Goal: Navigation & Orientation: Find specific page/section

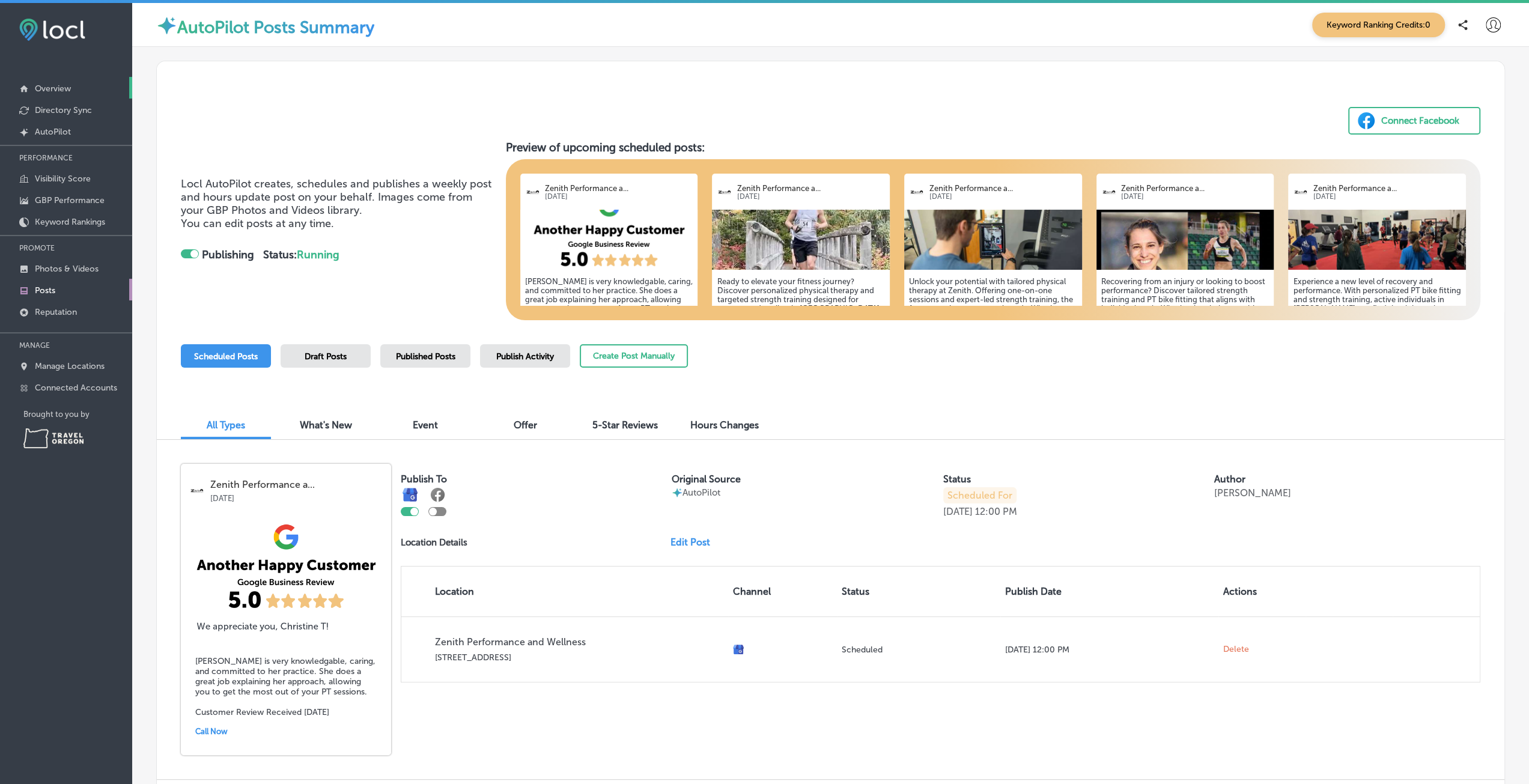
click at [43, 80] on link "Overview" at bounding box center [66, 87] width 132 height 21
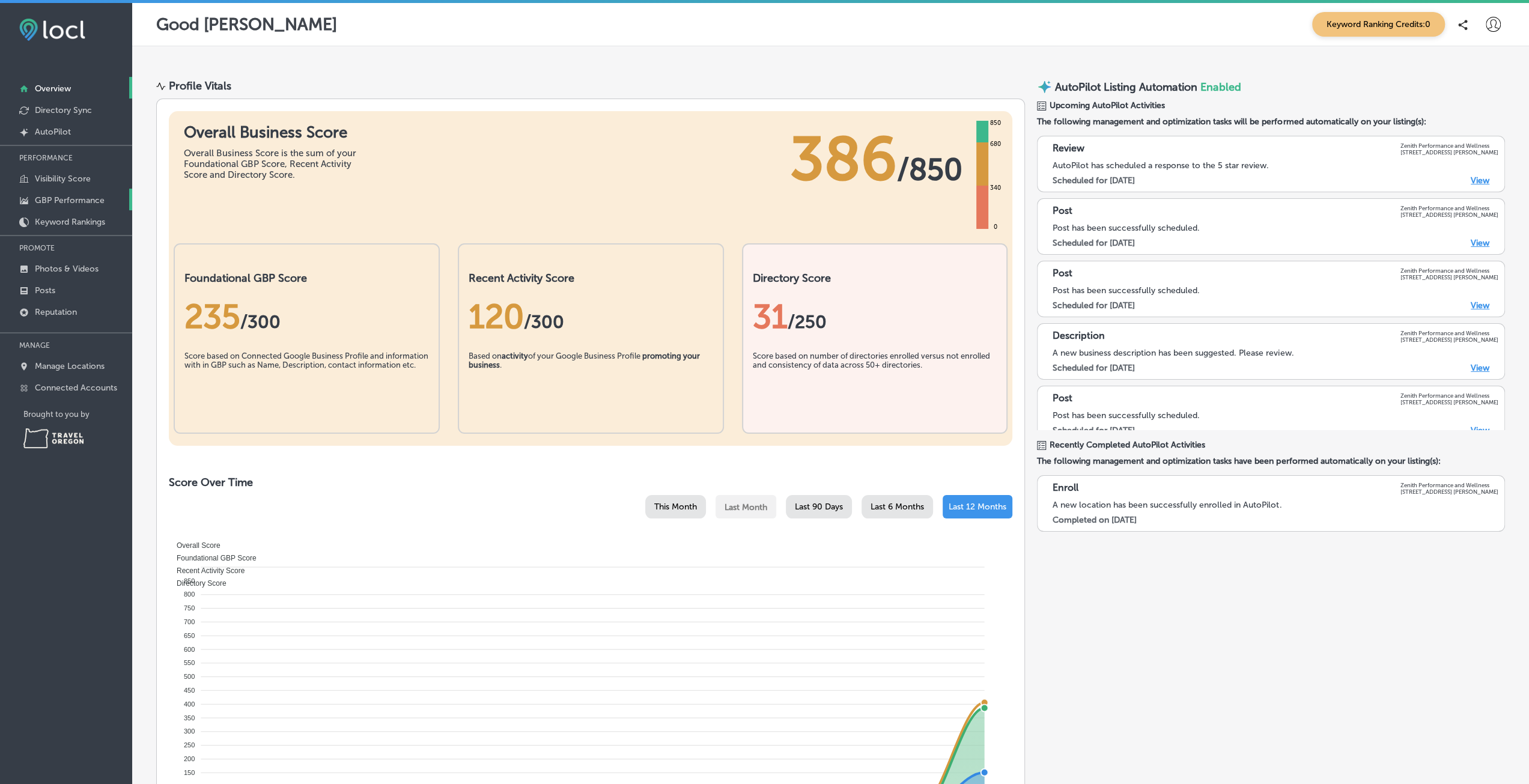
click at [72, 206] on link "GBP Performance" at bounding box center [66, 199] width 132 height 21
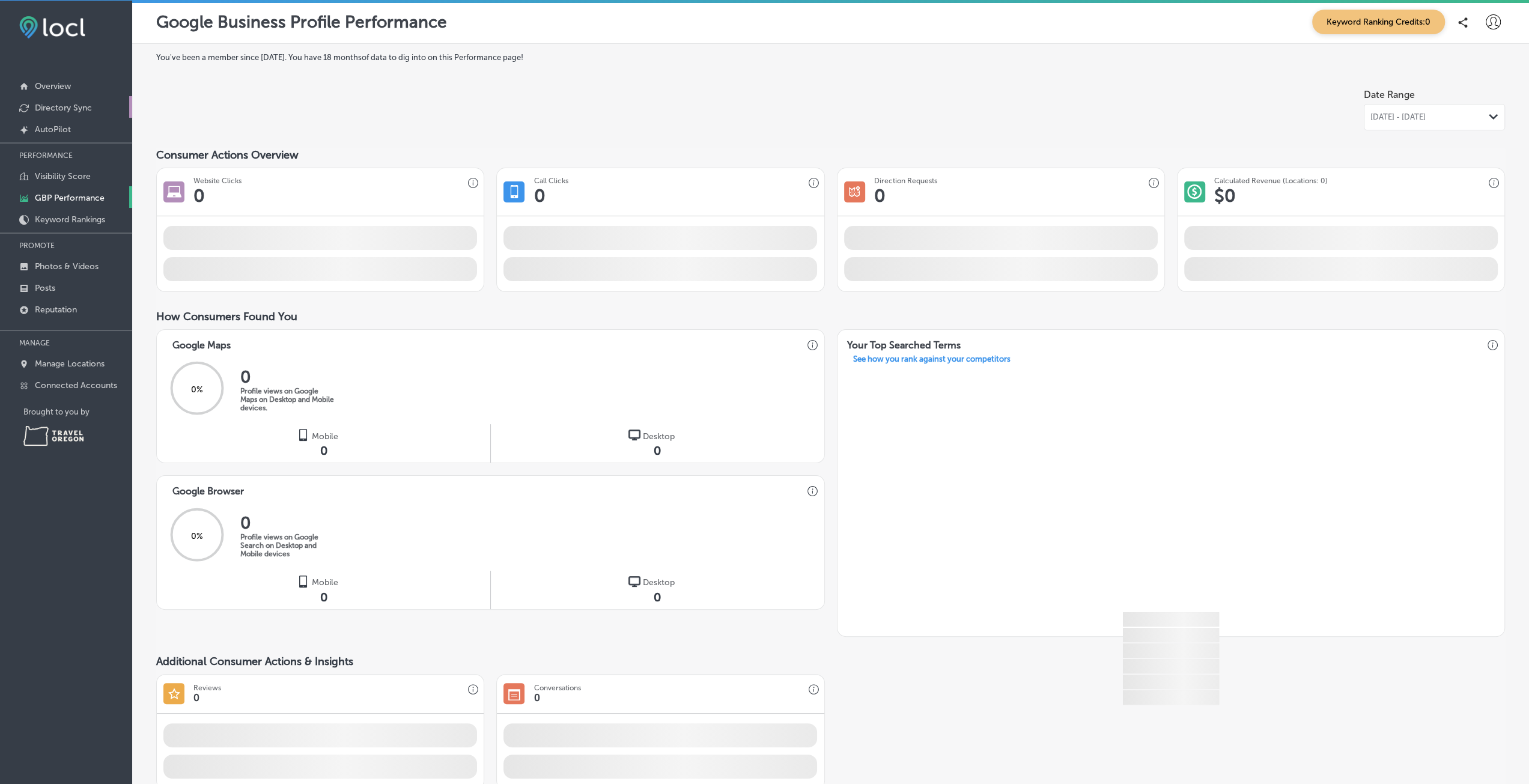
click at [53, 105] on p "Directory Sync" at bounding box center [64, 108] width 57 height 10
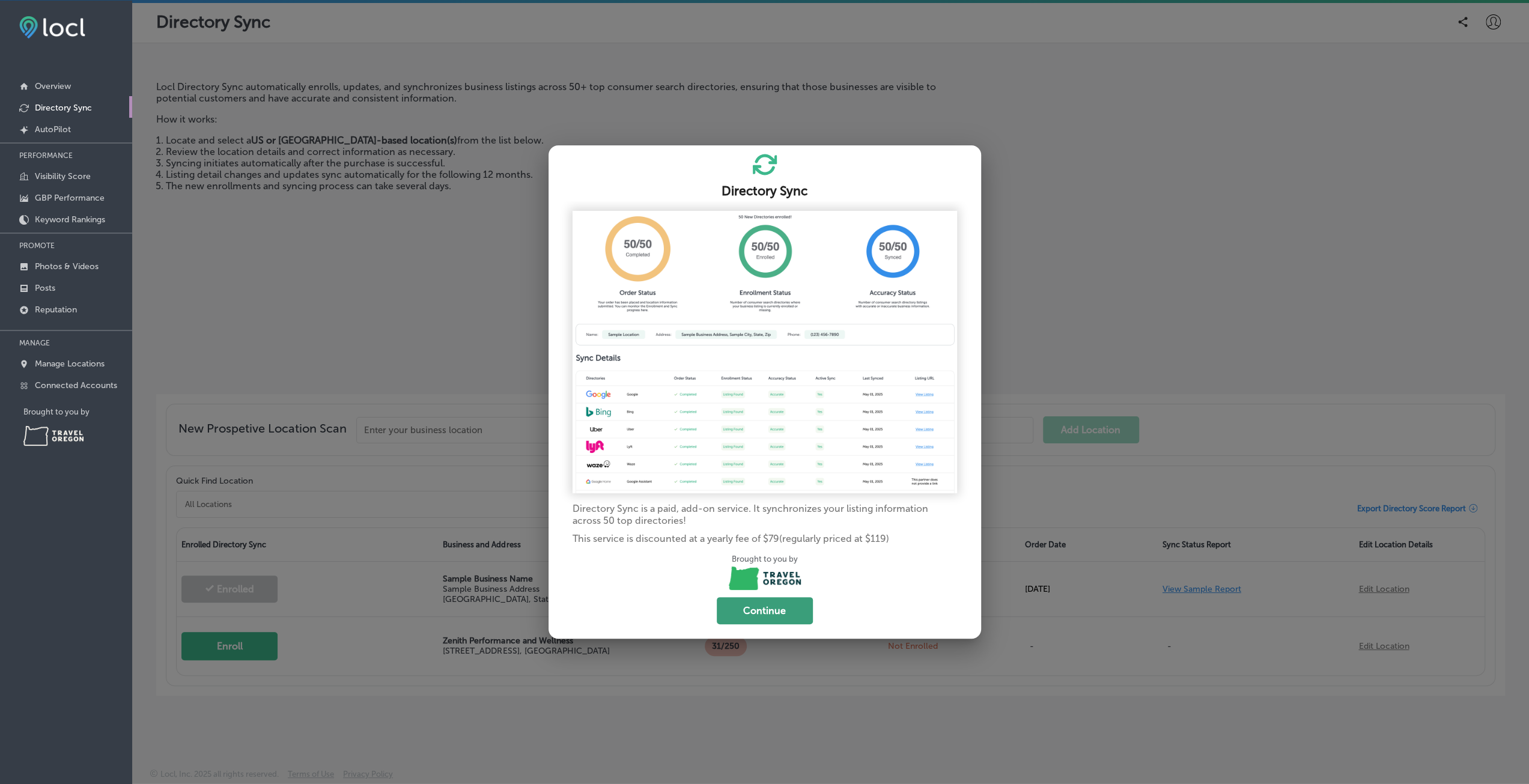
click at [789, 601] on button "Continue" at bounding box center [764, 611] width 96 height 27
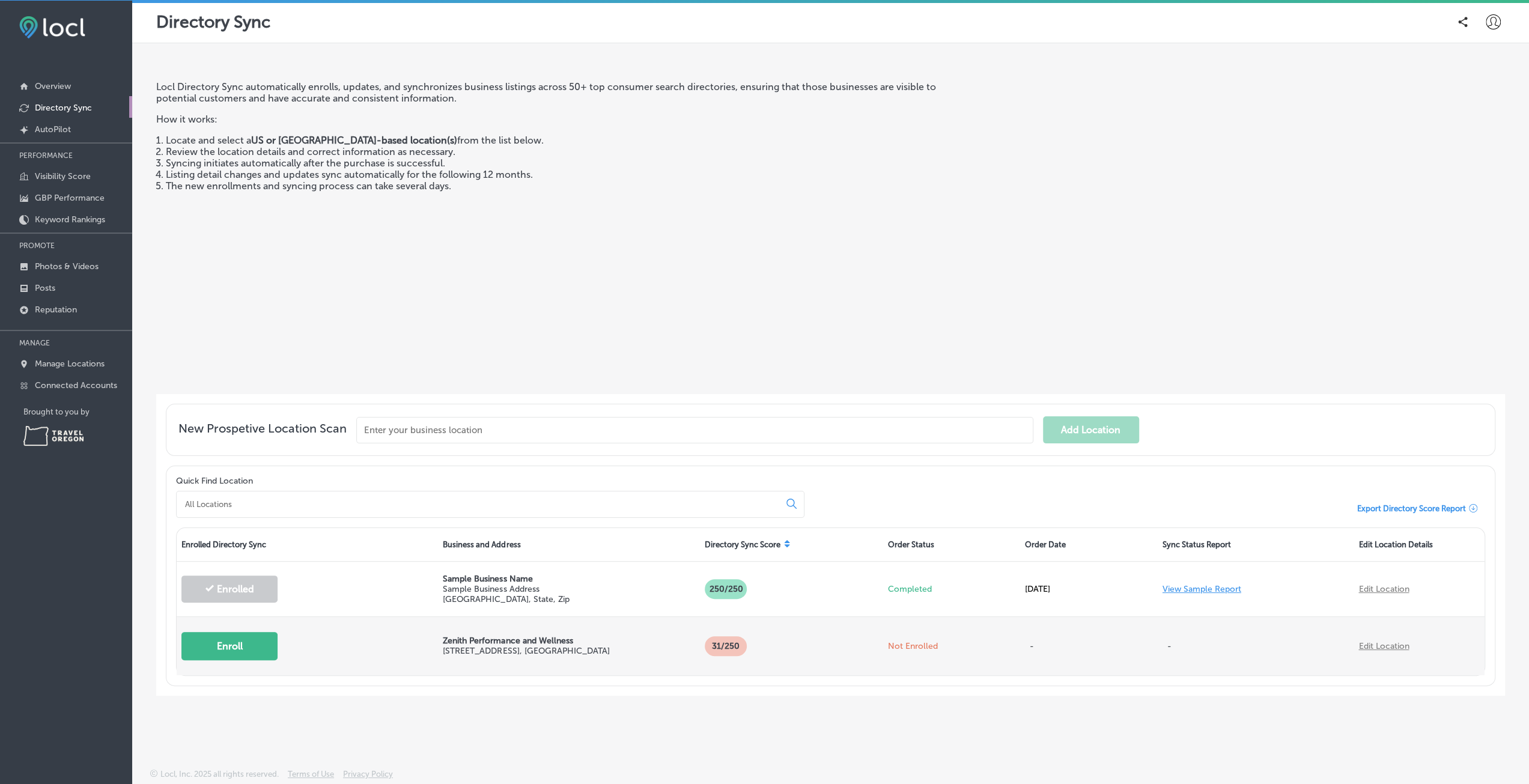
click at [537, 638] on p "Zenith Performance and Wellness" at bounding box center [568, 641] width 252 height 10
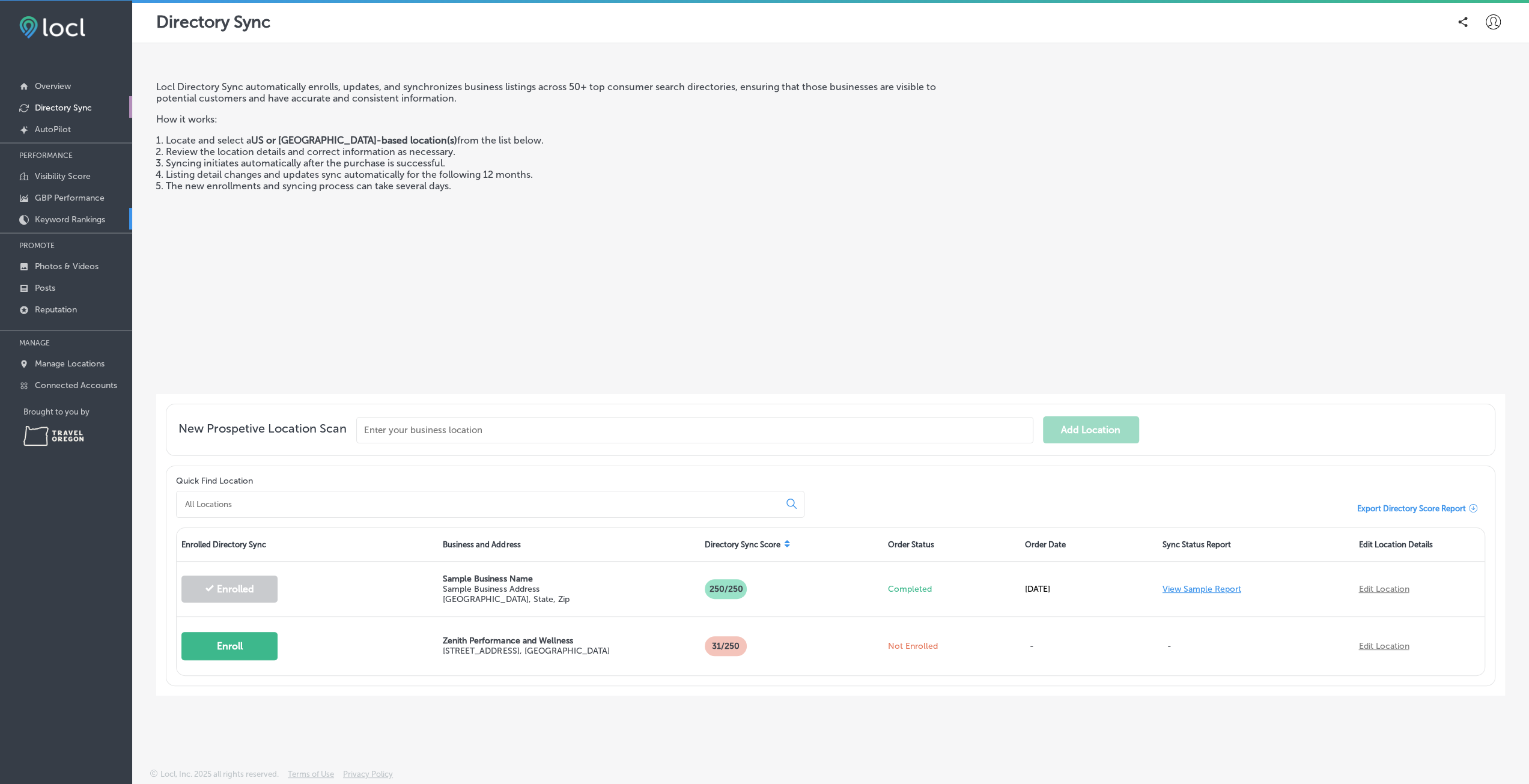
click at [72, 223] on link "Keyword Rankings" at bounding box center [66, 218] width 132 height 21
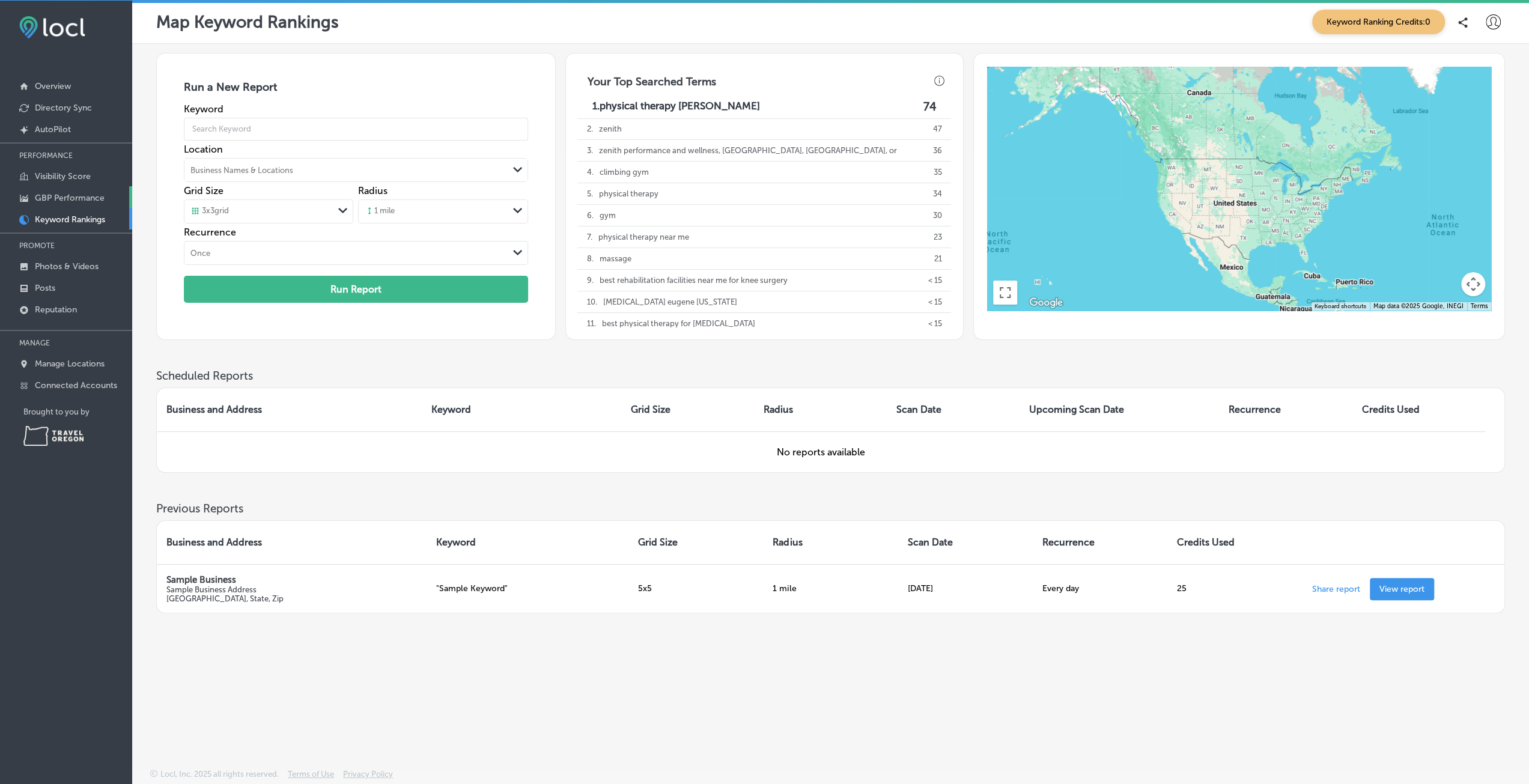
click at [69, 196] on p "GBP Performance" at bounding box center [70, 198] width 70 height 10
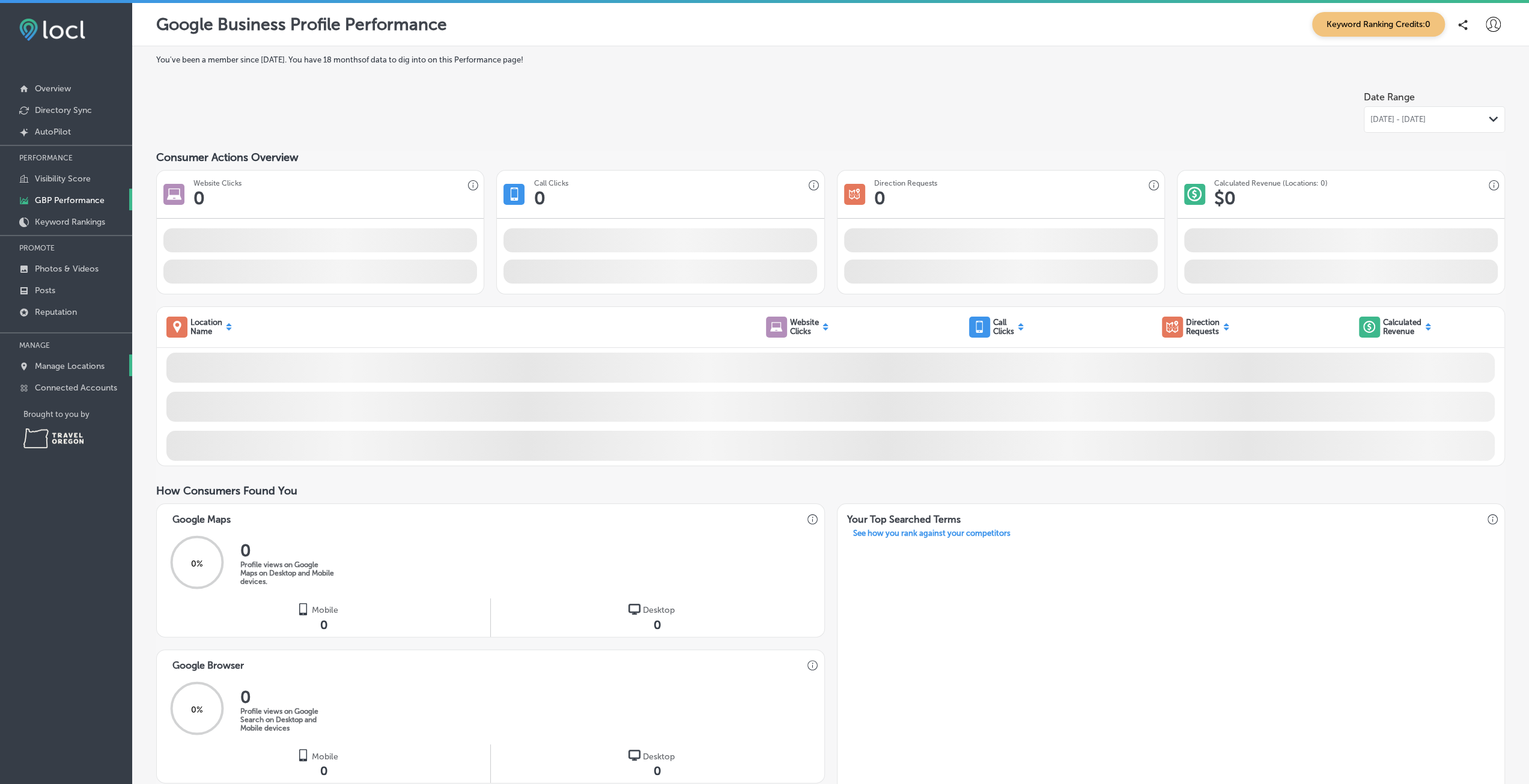
click at [83, 358] on link "Manage Locations" at bounding box center [66, 365] width 132 height 21
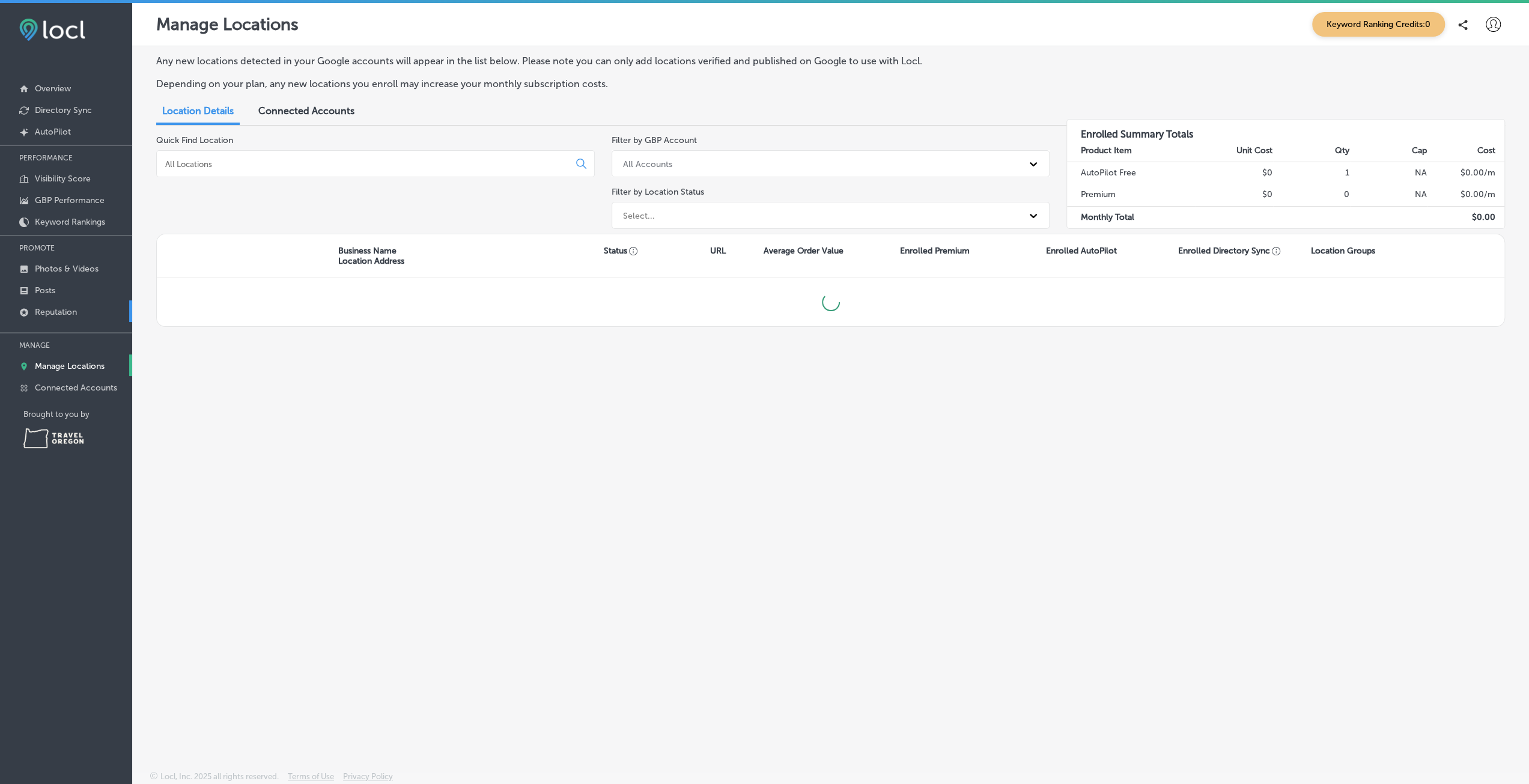
click at [49, 316] on link "Reputation" at bounding box center [66, 311] width 132 height 21
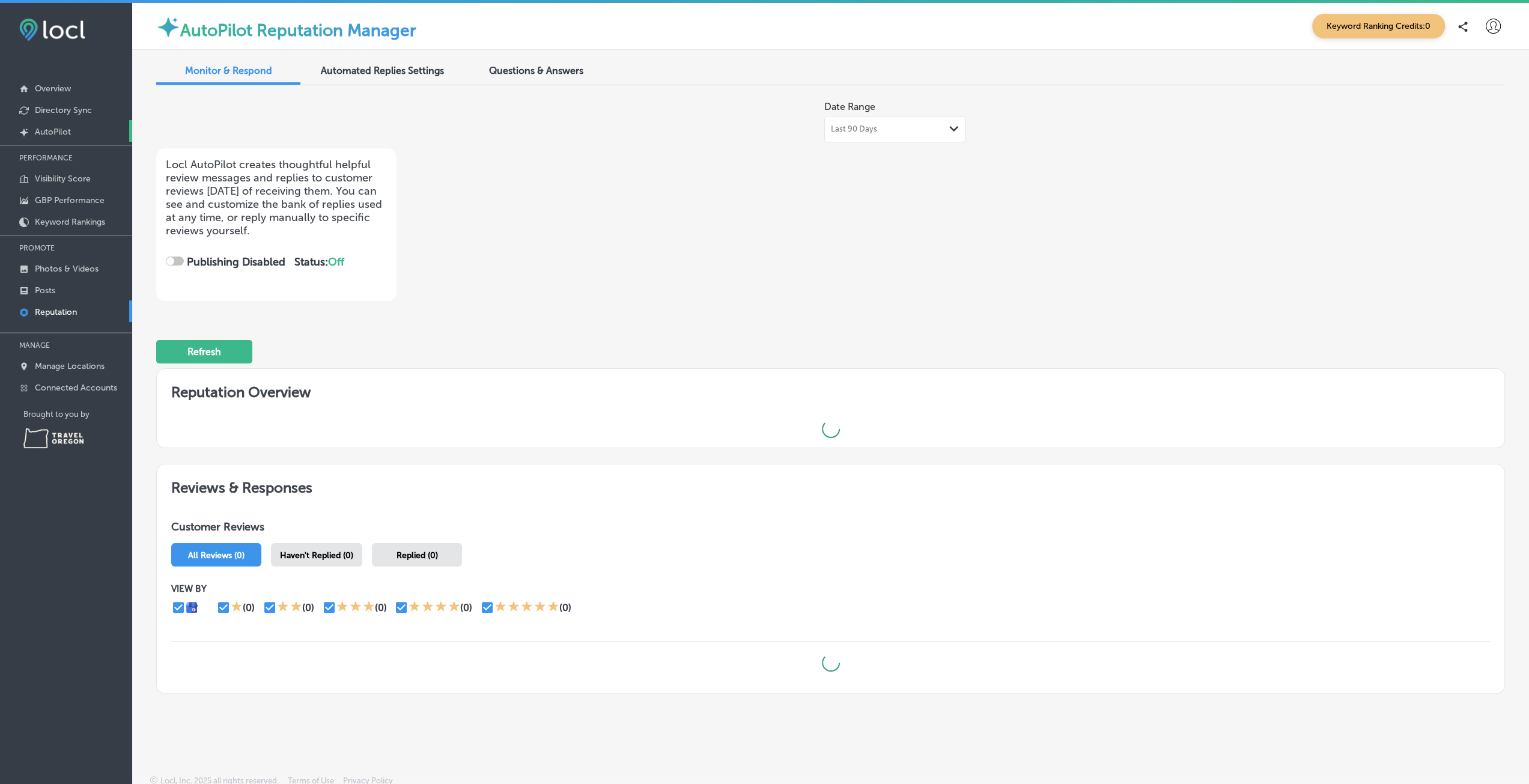
click at [59, 129] on p "AutoPilot" at bounding box center [53, 132] width 36 height 10
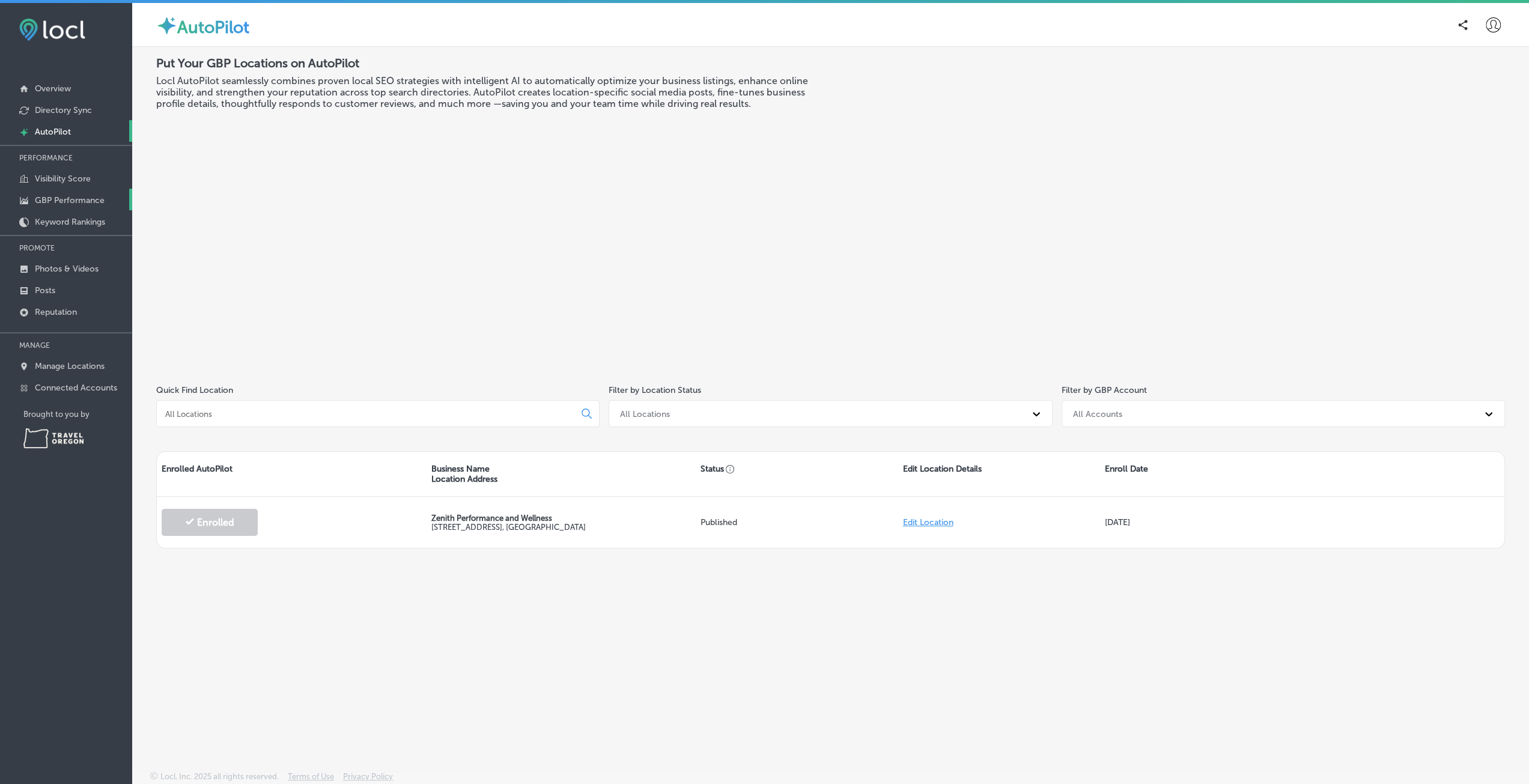
click at [70, 197] on p "GBP Performance" at bounding box center [70, 200] width 70 height 10
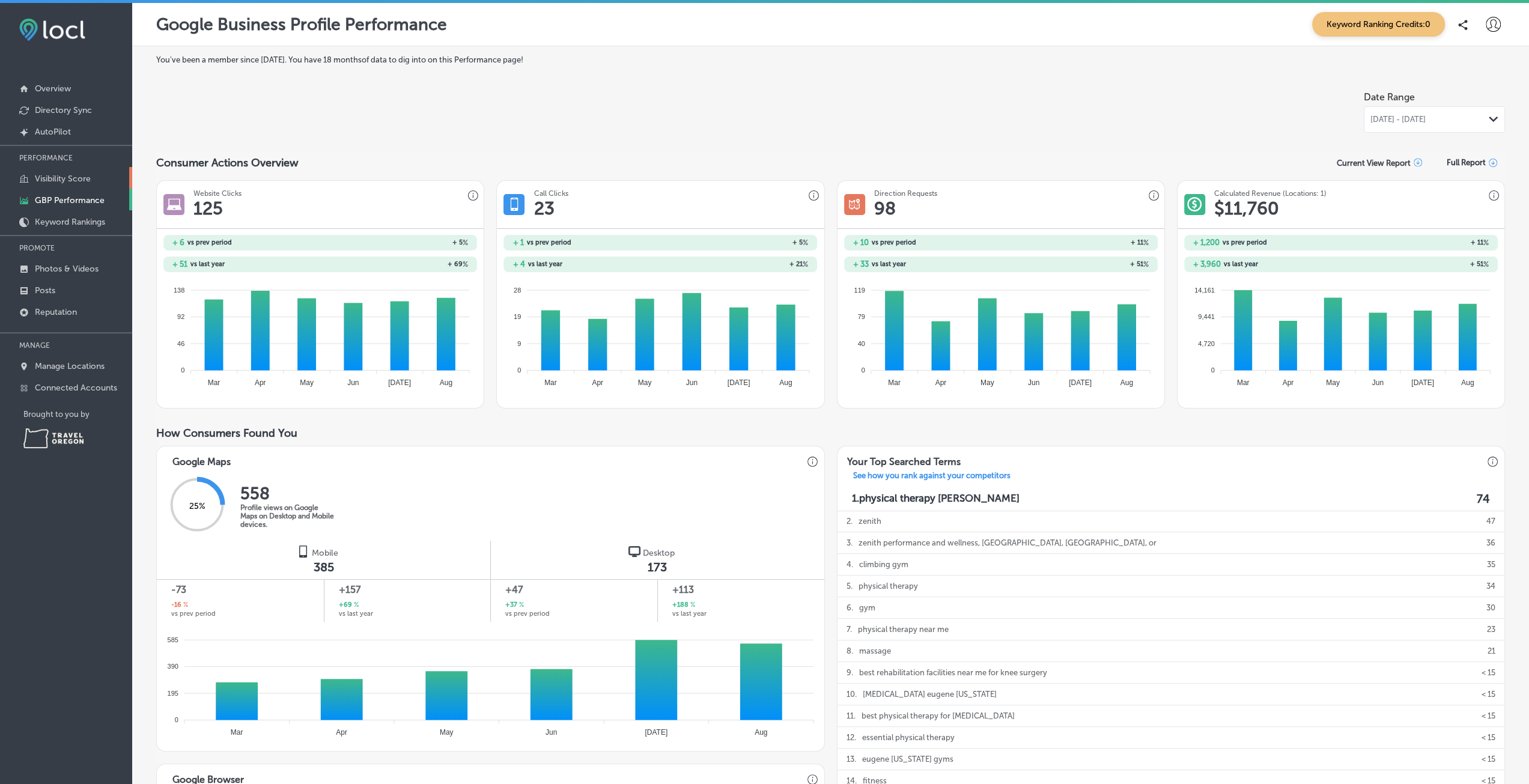
click at [53, 177] on p "Visibility Score" at bounding box center [63, 179] width 56 height 10
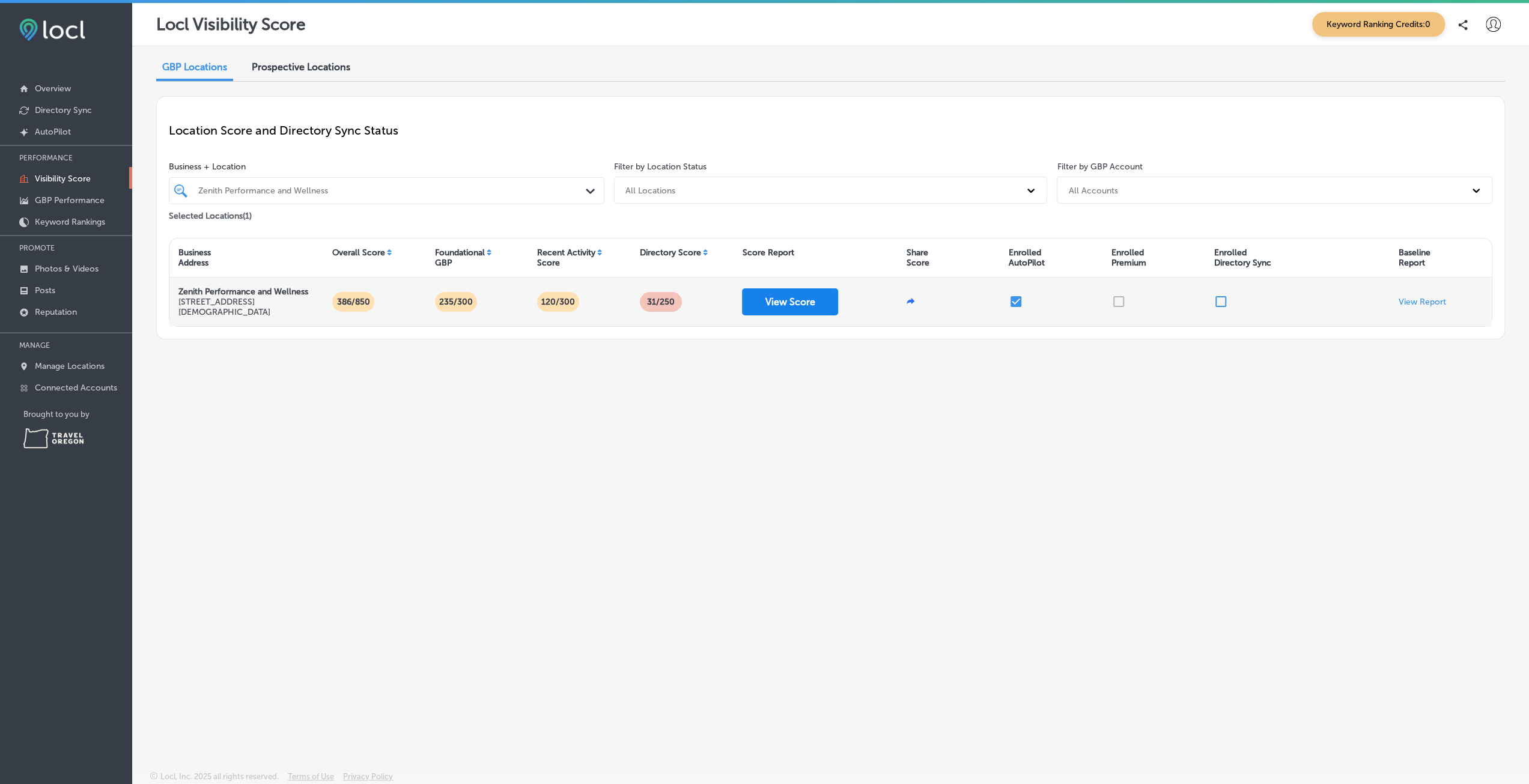
click at [791, 290] on button "View Score" at bounding box center [790, 302] width 96 height 27
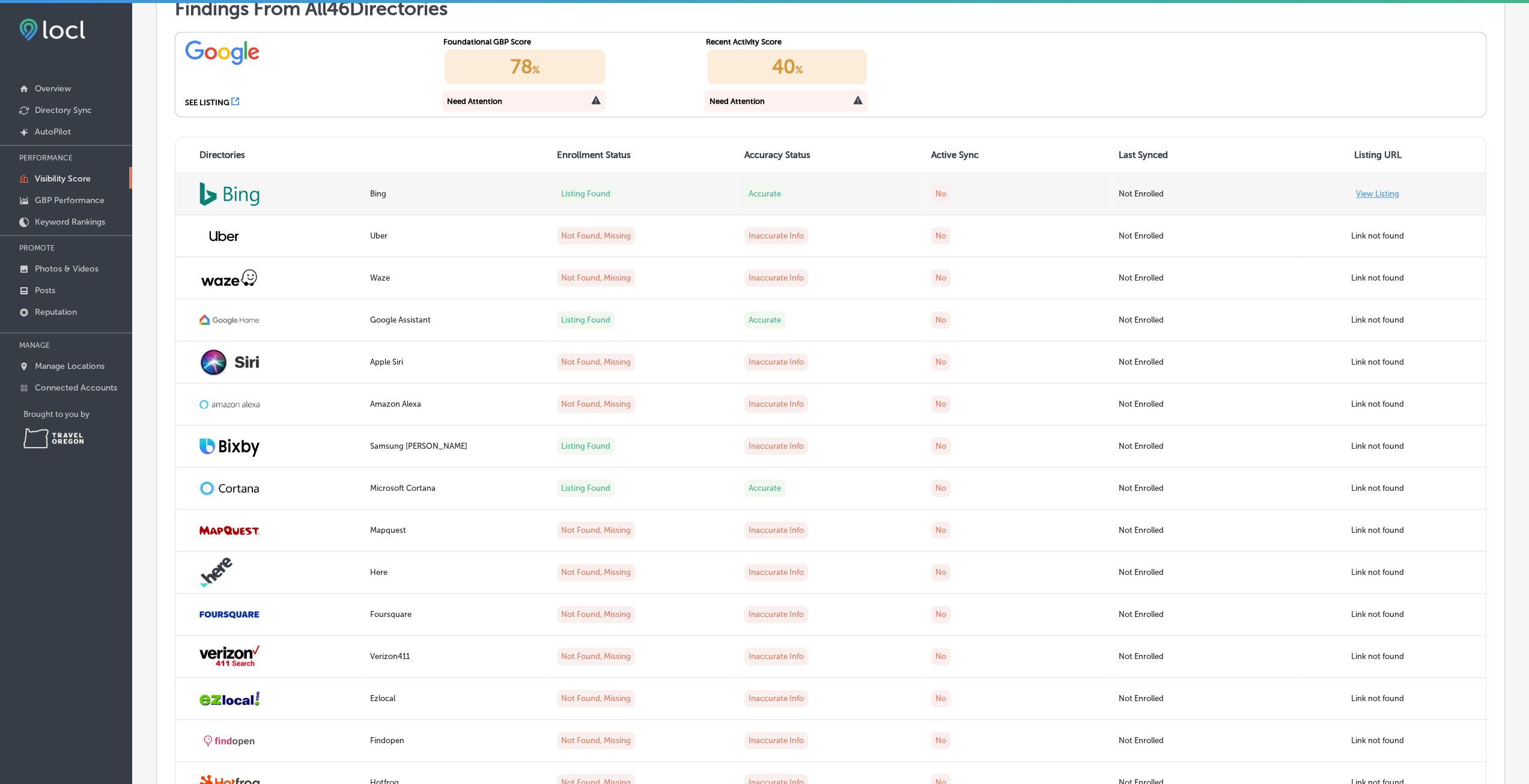
scroll to position [924, 0]
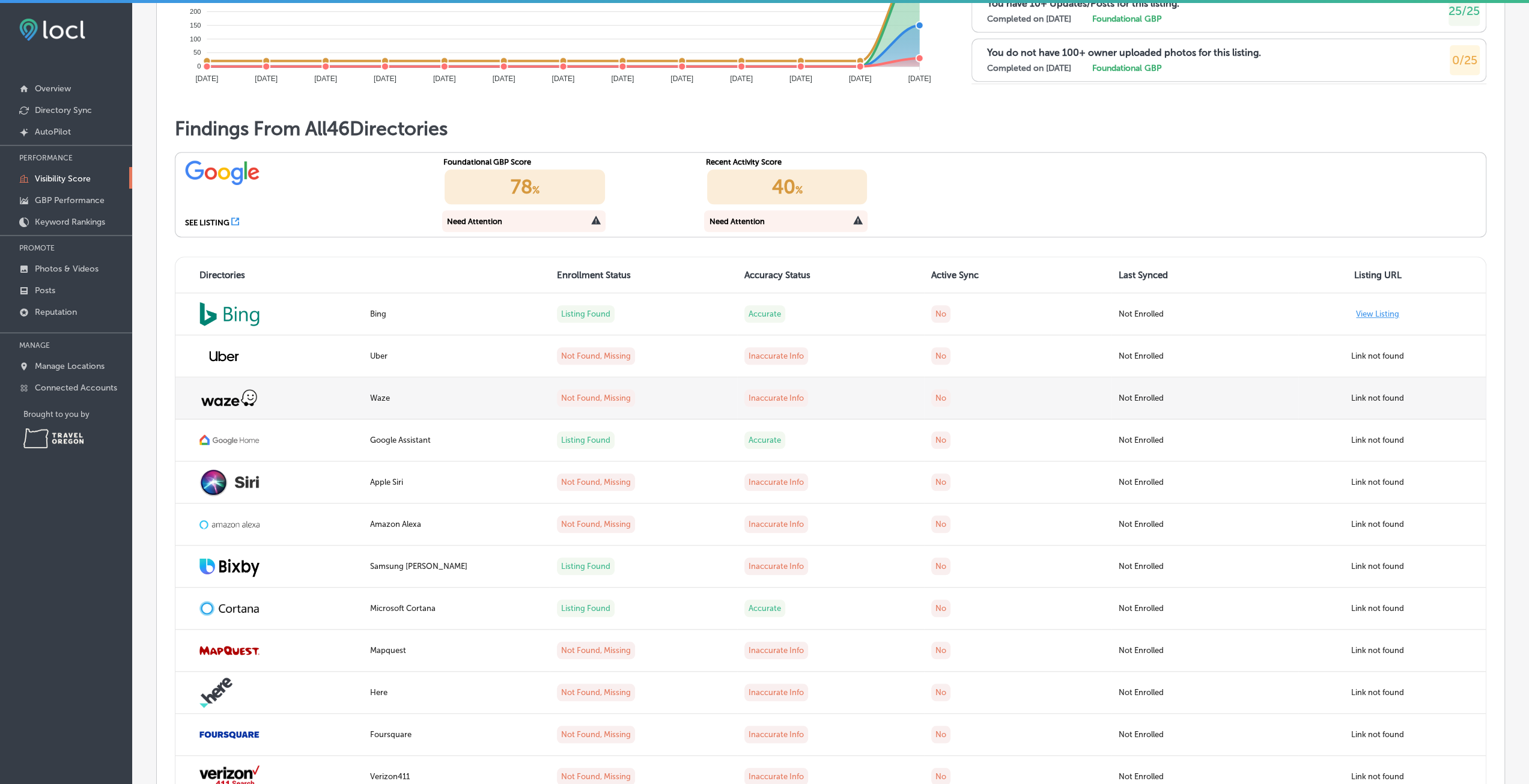
click at [1364, 396] on label "Link not found" at bounding box center [1377, 398] width 53 height 9
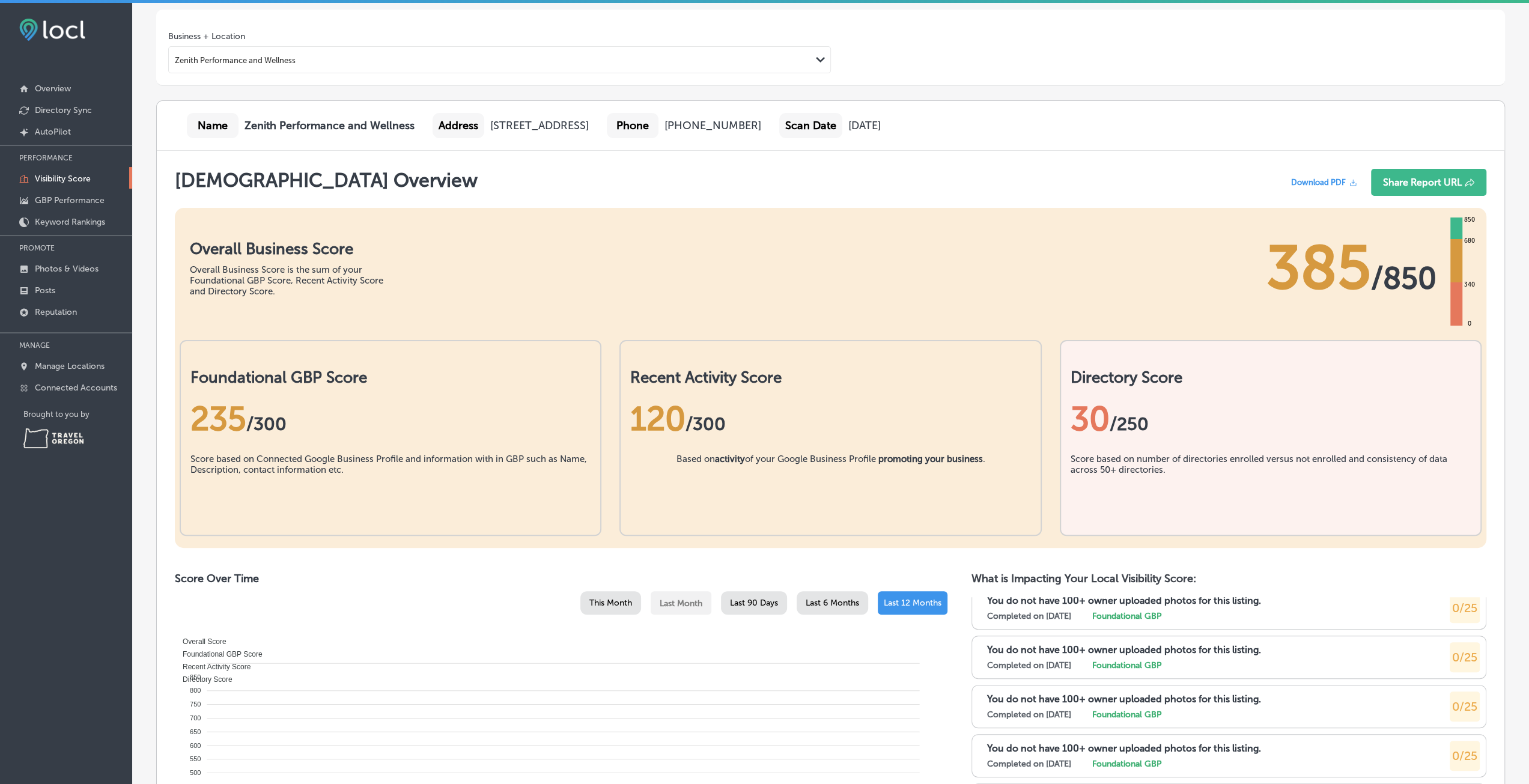
scroll to position [0, 0]
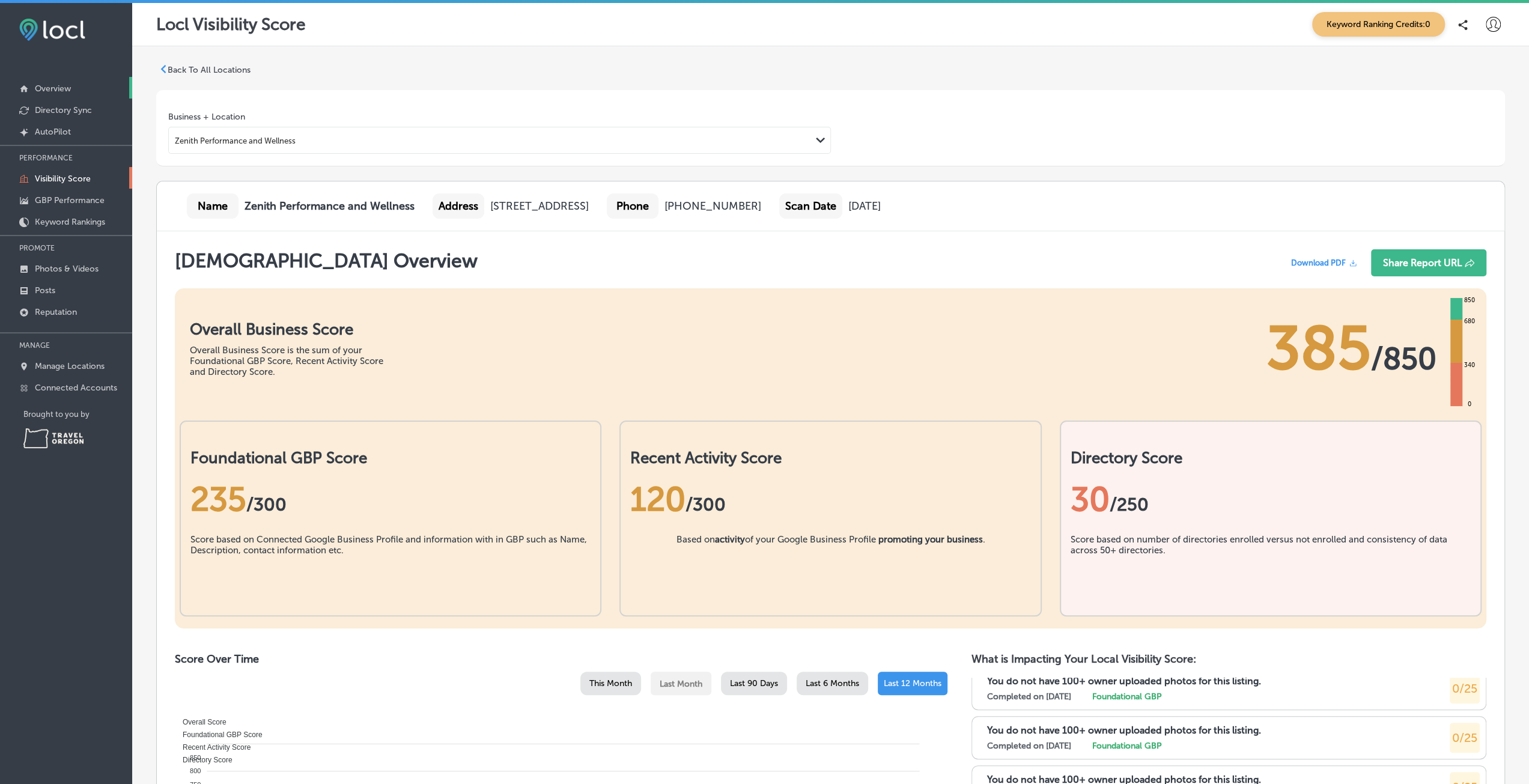
click at [64, 85] on p "Overview" at bounding box center [53, 88] width 36 height 10
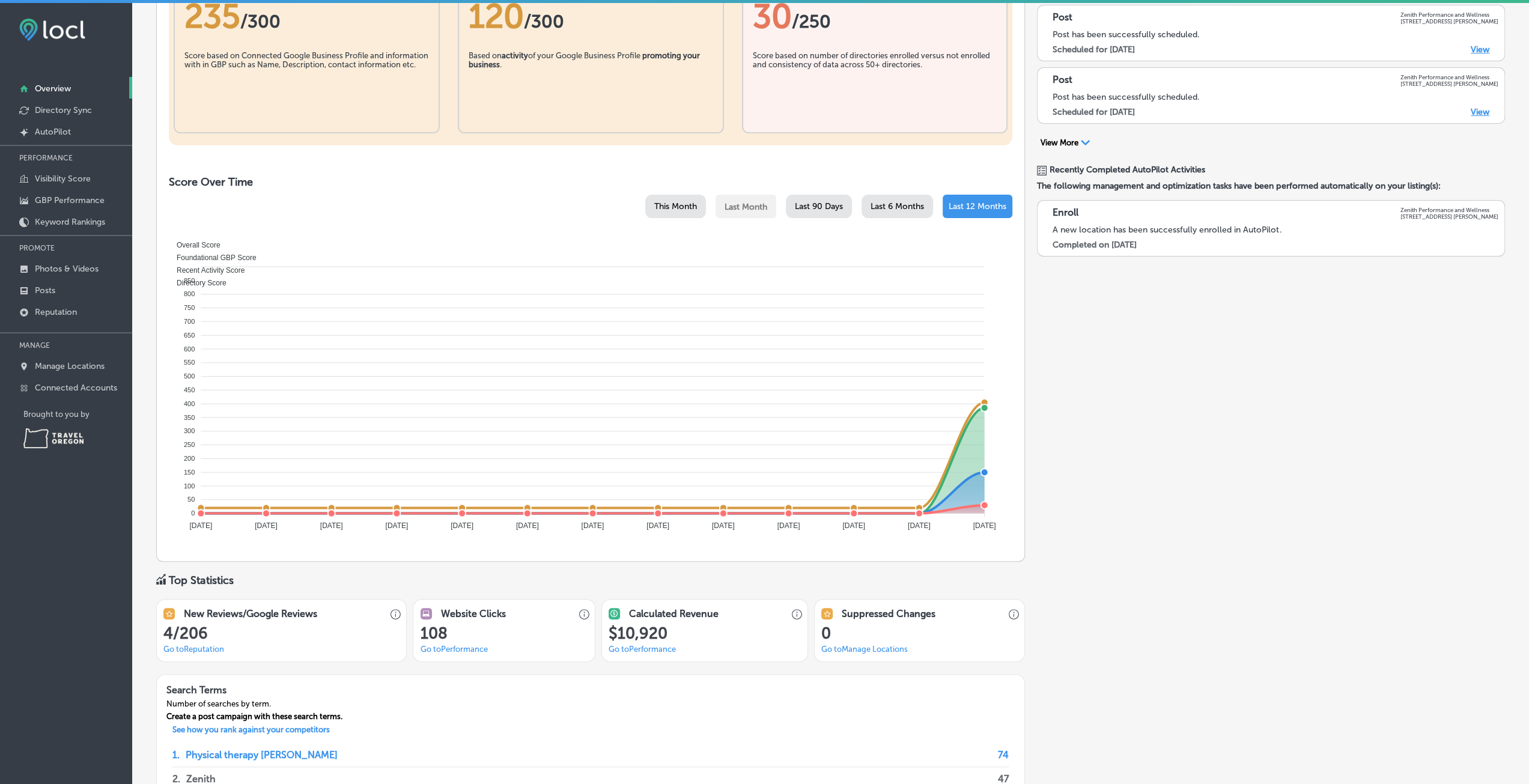
scroll to position [481, 0]
